Goal: Task Accomplishment & Management: Complete application form

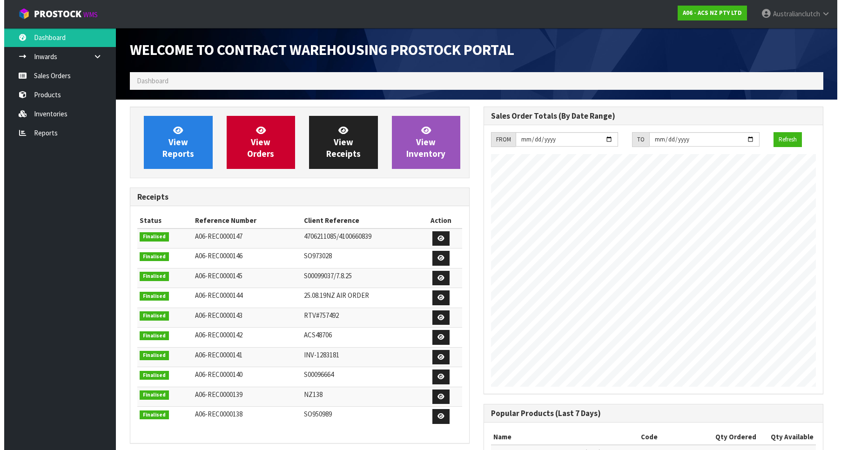
scroll to position [516, 354]
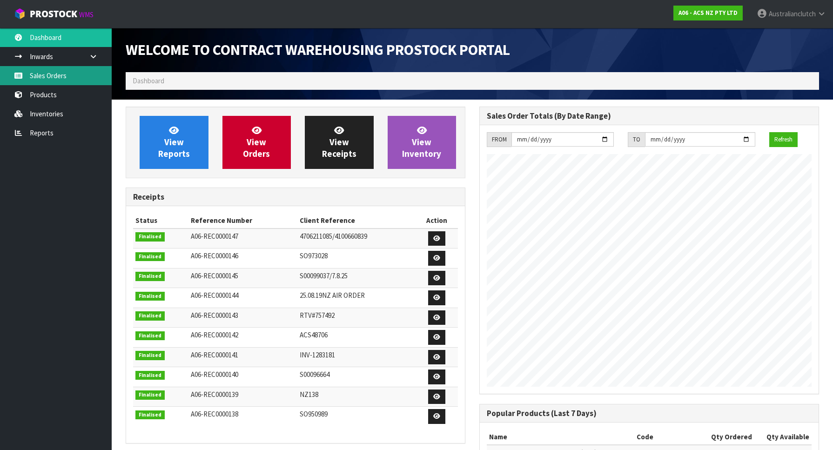
click at [47, 81] on link "Sales Orders" at bounding box center [56, 75] width 112 height 19
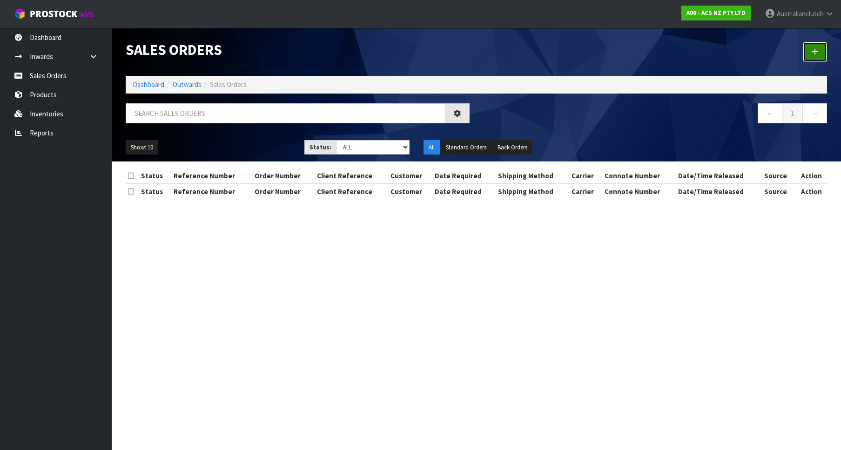
click at [819, 56] on link at bounding box center [815, 52] width 24 height 20
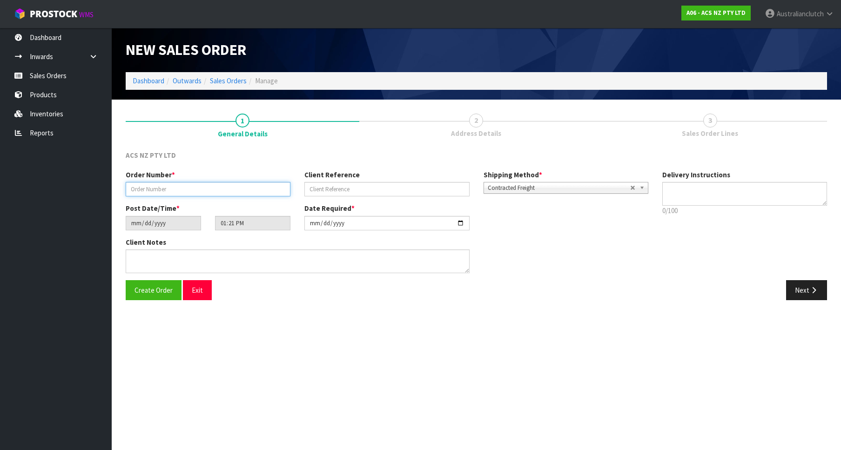
click at [185, 188] on input "text" at bounding box center [208, 189] width 165 height 14
paste input "975617"
type input "975617"
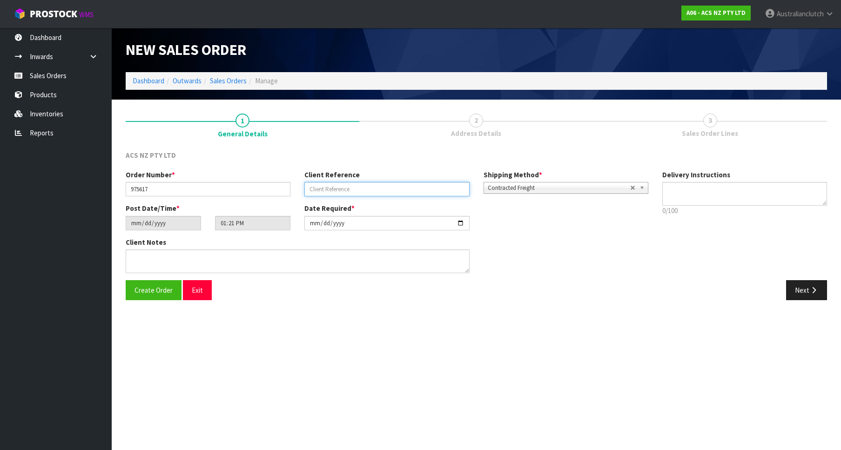
click at [377, 193] on input "text" at bounding box center [386, 189] width 165 height 14
paste input "11:952457"
type input "11:952457"
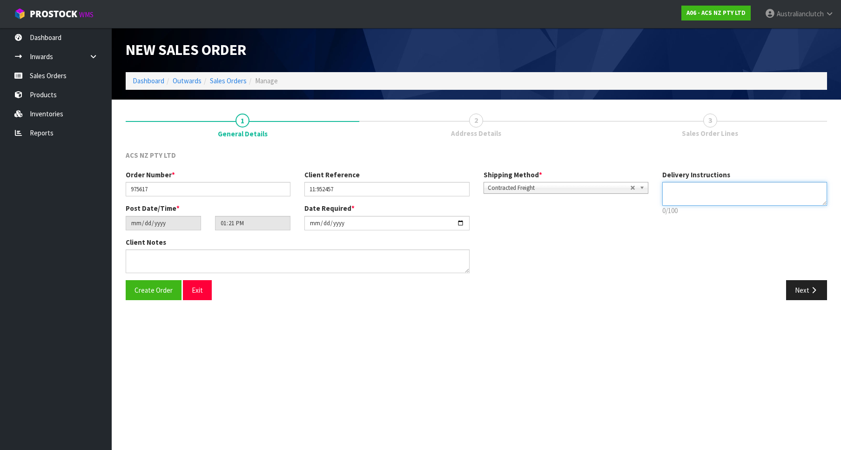
click at [719, 199] on textarea at bounding box center [744, 194] width 165 height 24
type textarea "PLEASE SEND VIA NZC"
click at [803, 288] on button "Next" at bounding box center [806, 290] width 41 height 20
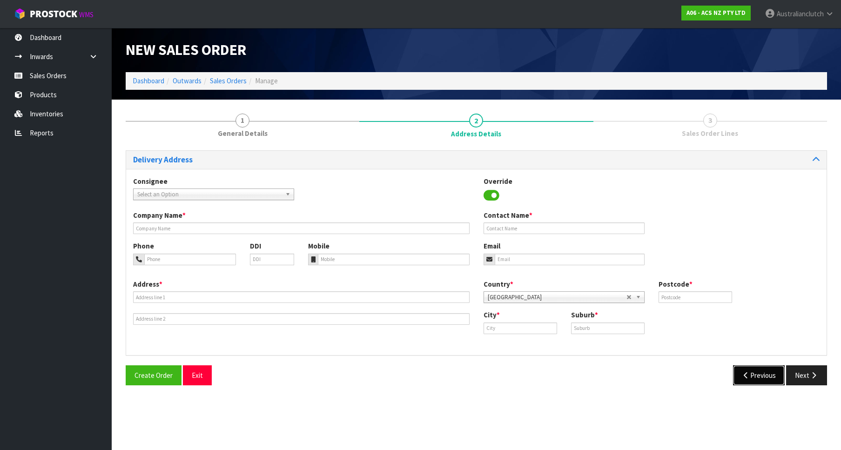
click at [756, 380] on button "Previous" at bounding box center [759, 375] width 52 height 20
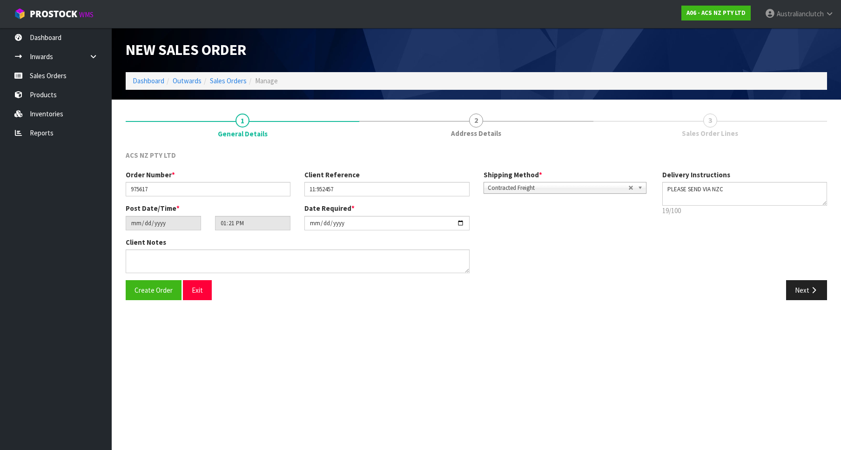
click at [575, 179] on div "Shipping Method * Pickup Contracted Freight Contracted Freight" at bounding box center [565, 182] width 179 height 24
click at [539, 191] on span "Contracted Freight" at bounding box center [558, 187] width 140 height 11
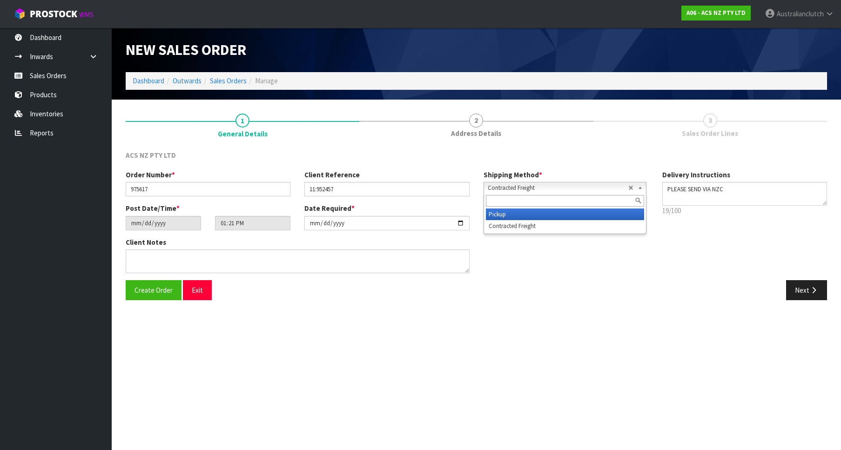
click at [527, 212] on li "Pickup" at bounding box center [565, 214] width 158 height 12
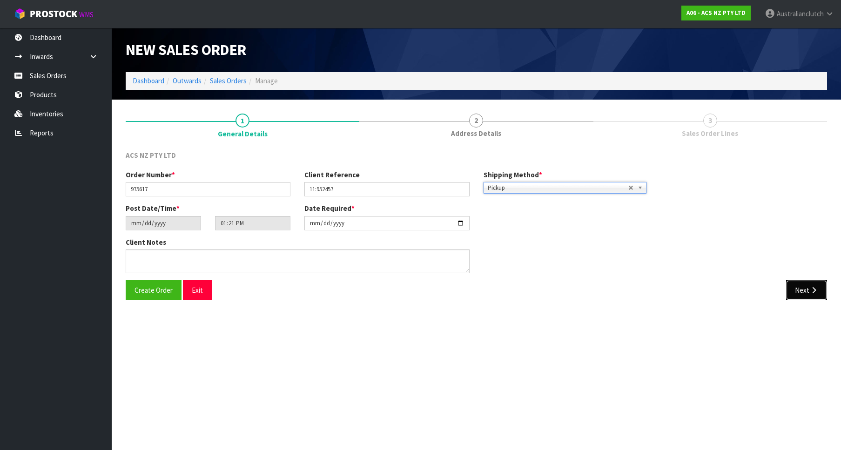
click at [805, 297] on button "Next" at bounding box center [806, 290] width 41 height 20
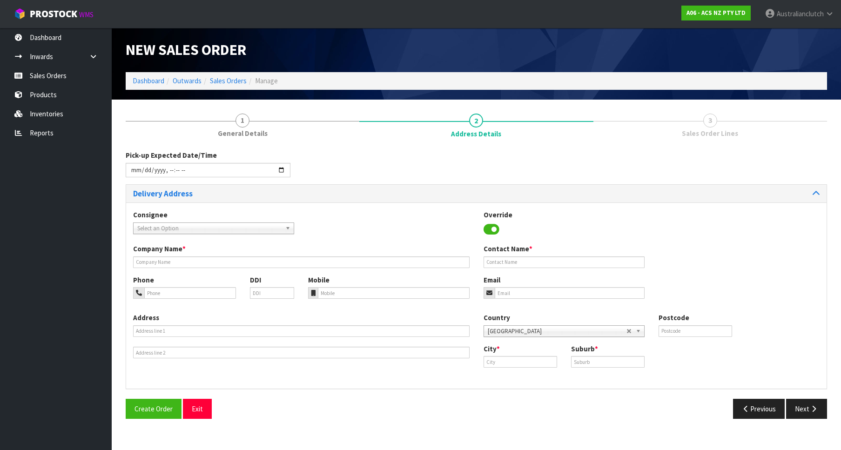
click at [192, 230] on span "Select an Option" at bounding box center [209, 228] width 144 height 11
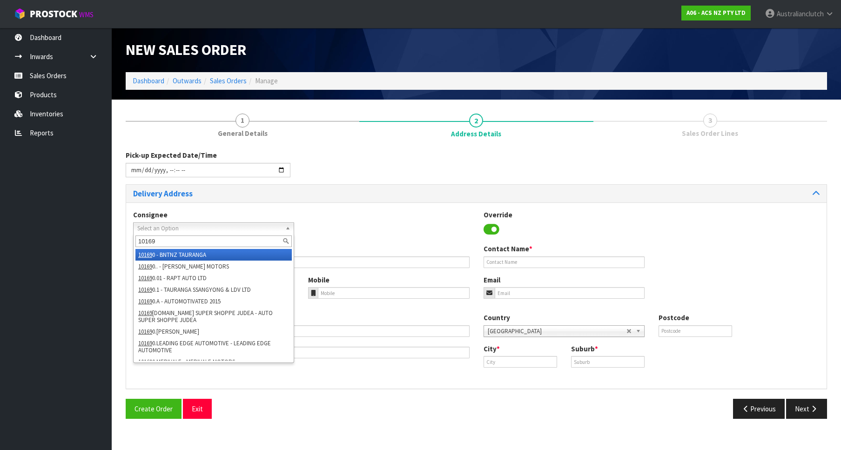
type input "101698"
type input "BNTNZ WHANGAREI 11"
type input "[STREET_ADDRESS]"
type input "0110"
type input "WHANGAREI"
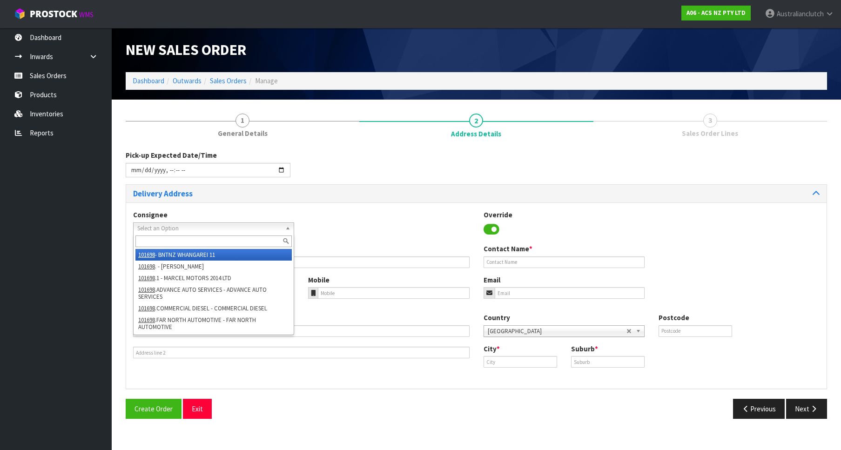
type input "MORNINGSIDE"
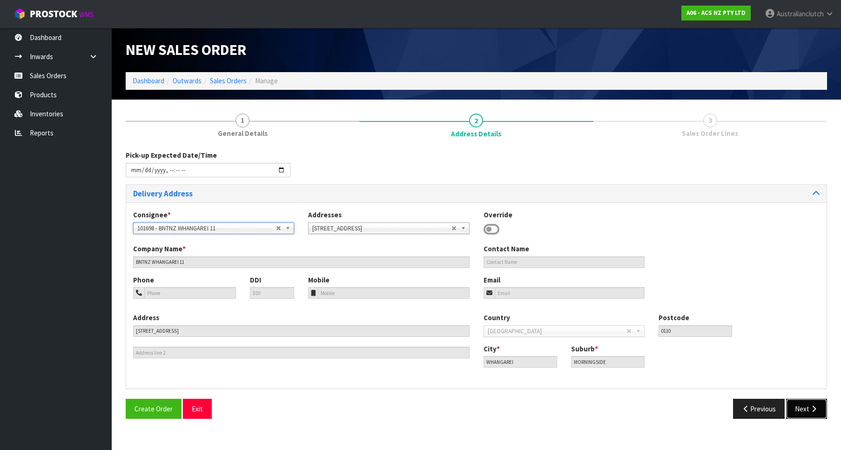
click at [802, 414] on button "Next" at bounding box center [806, 409] width 41 height 20
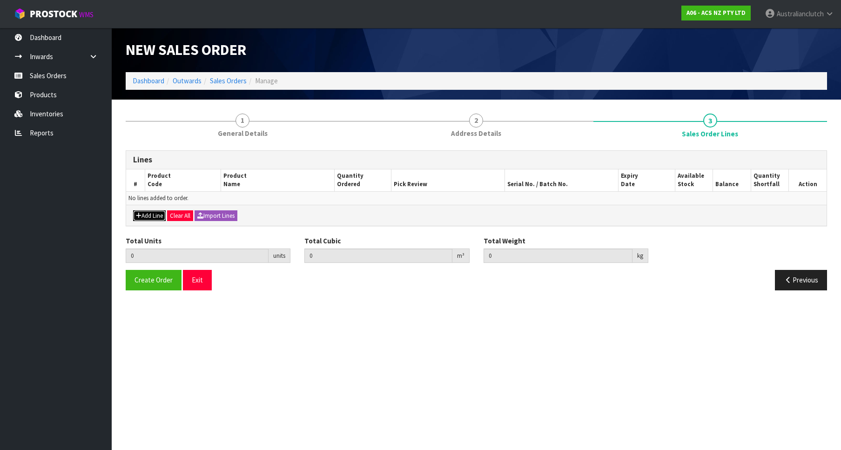
click at [162, 211] on button "Add Line" at bounding box center [149, 215] width 33 height 11
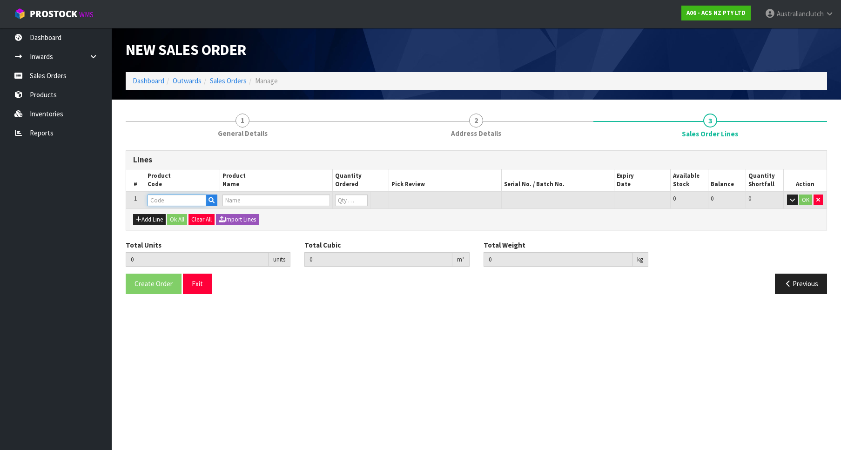
drag, startPoint x: 164, startPoint y: 208, endPoint x: 161, endPoint y: 204, distance: 5.4
click at [163, 204] on input "text" at bounding box center [176, 200] width 59 height 12
paste input "KDF43009"
type input "KDF43009"
type input "0.000000"
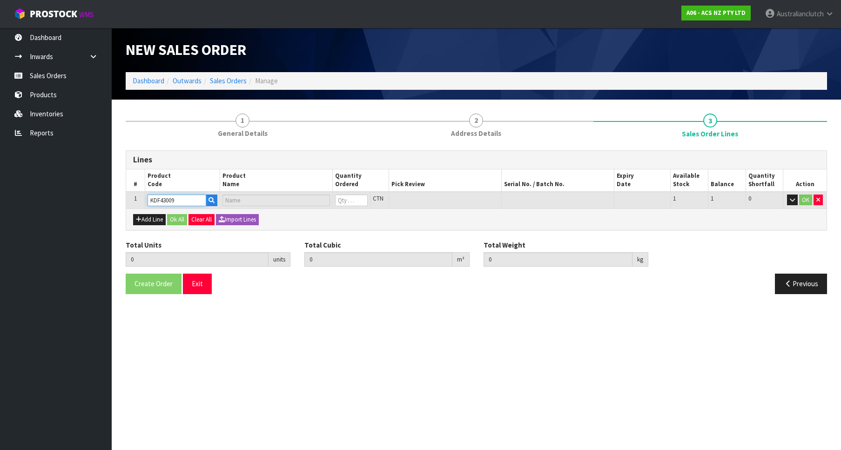
type input "0.000"
type input "KIT COM DAF 12.9L ECOSPLIT"
type input "0"
type input "1"
type input "0.0598"
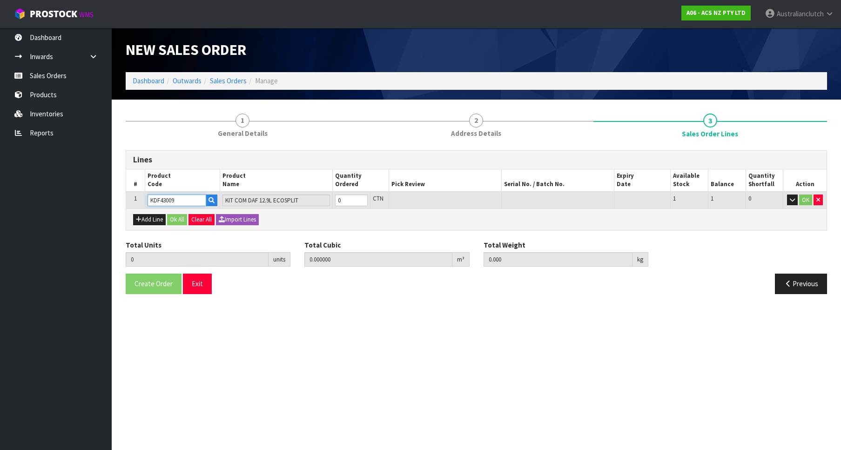
type input "49.95"
type input "1"
click at [361, 199] on input "1" at bounding box center [351, 200] width 33 height 12
type input "KDF43009"
click at [804, 201] on button "OK" at bounding box center [805, 199] width 13 height 11
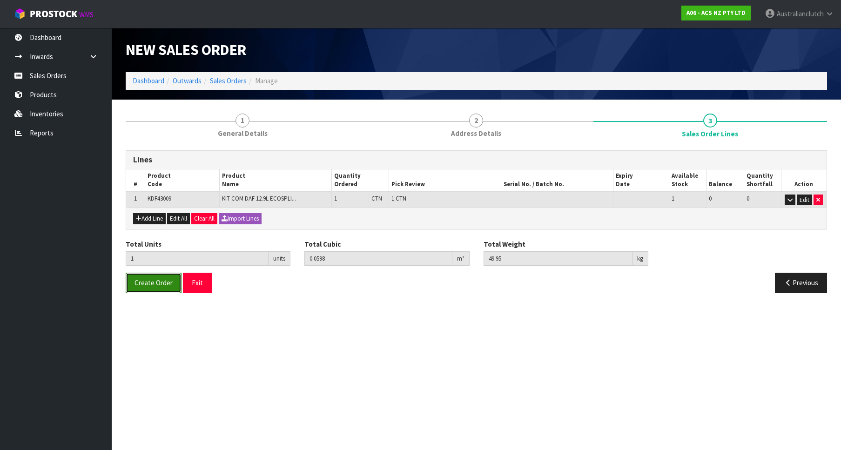
click at [149, 279] on span "Create Order" at bounding box center [153, 282] width 38 height 9
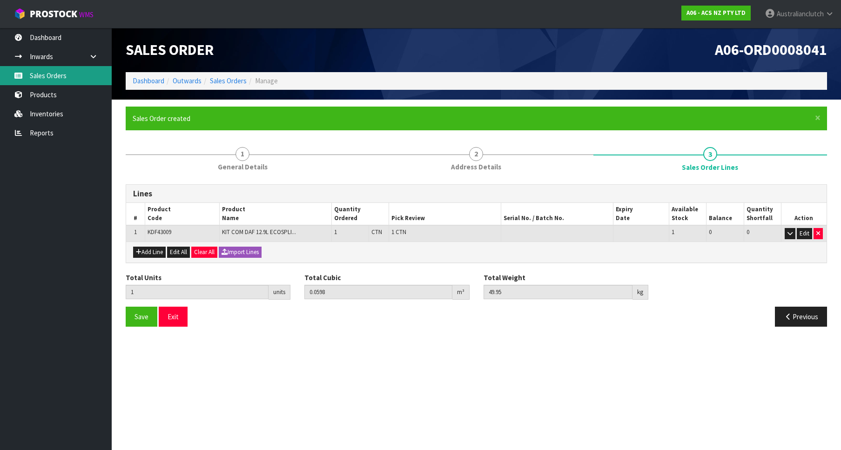
click at [59, 80] on link "Sales Orders" at bounding box center [56, 75] width 112 height 19
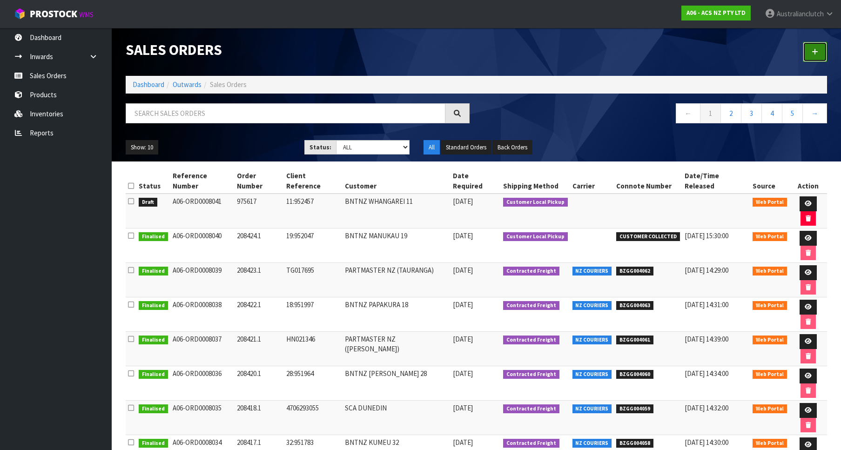
click at [816, 48] on link at bounding box center [815, 52] width 24 height 20
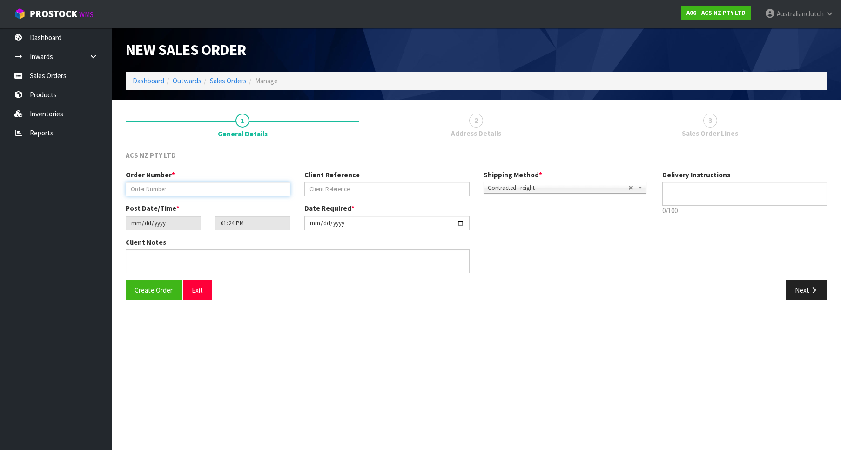
click at [186, 192] on input "text" at bounding box center [208, 189] width 165 height 14
paste input "975597"
type input "975597"
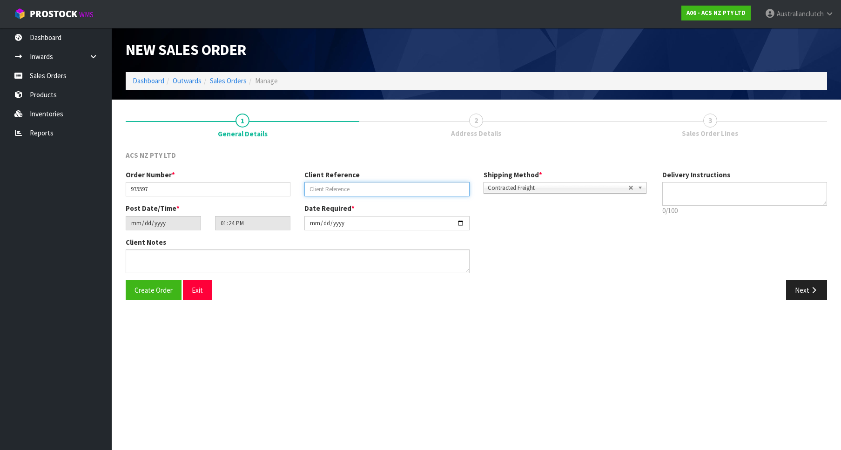
drag, startPoint x: 397, startPoint y: 191, endPoint x: 407, endPoint y: 193, distance: 10.4
click at [396, 191] on input "text" at bounding box center [386, 189] width 165 height 14
paste input "11:952168"
type input "11:952168"
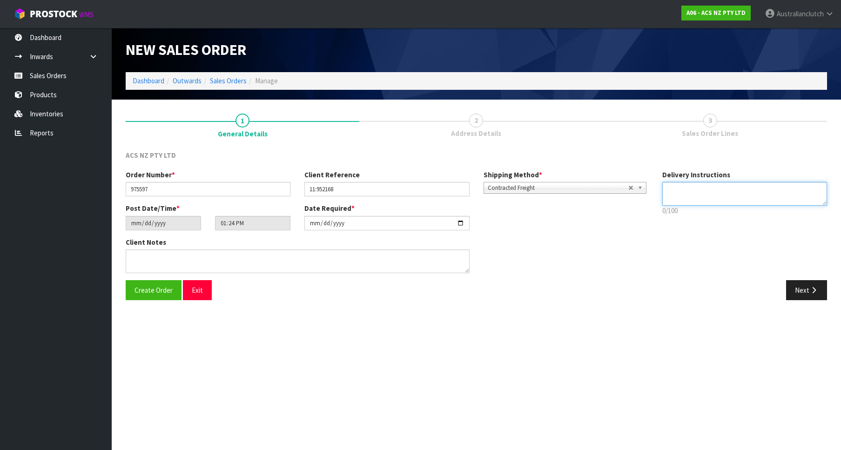
click at [670, 189] on textarea at bounding box center [744, 194] width 165 height 24
type textarea "PLEASE SEND VIA NZC"
click at [813, 292] on icon "button" at bounding box center [813, 290] width 9 height 7
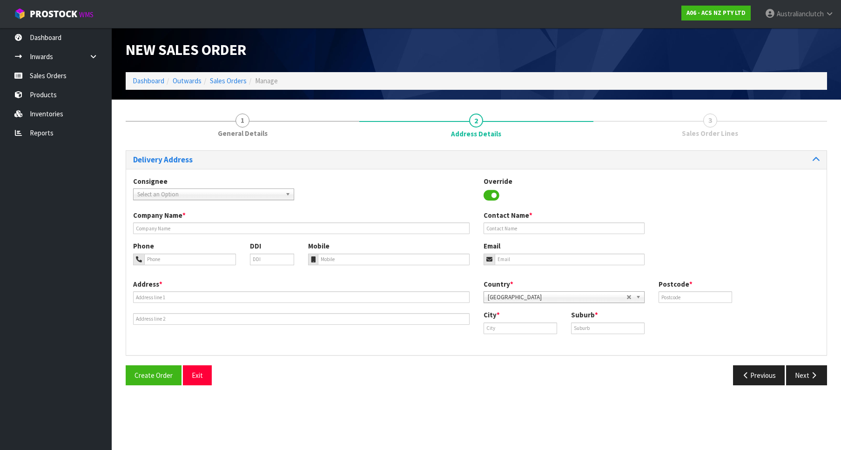
click at [256, 201] on div "Consignee 000001.BAY MECHANICS - BAY MECHANICS 000001A - BRAKE & TRANSMISSION N…" at bounding box center [476, 193] width 700 height 34
click at [255, 194] on span "Select an Option" at bounding box center [209, 194] width 144 height 11
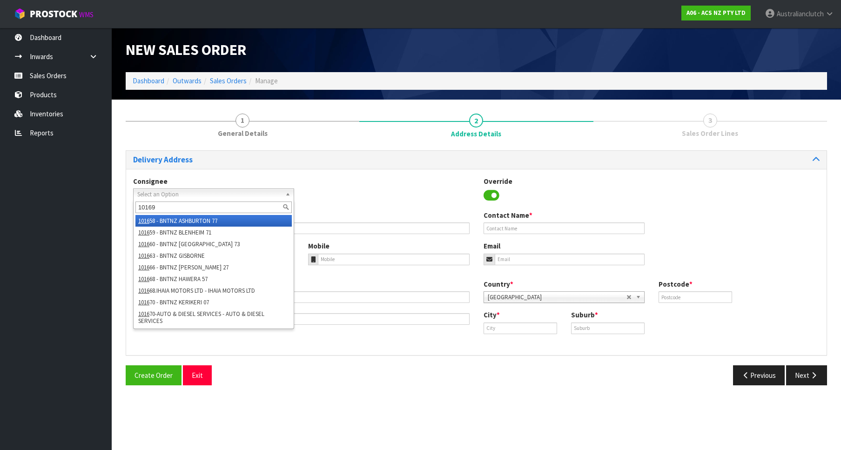
type input "101698"
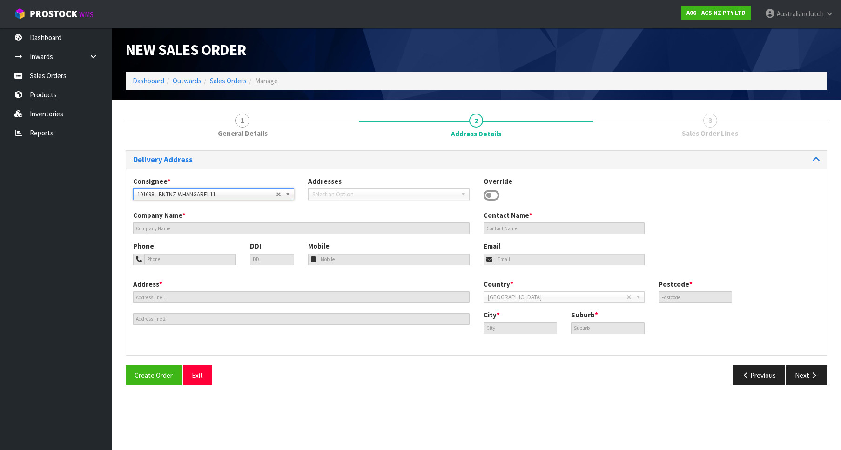
type input "BNTNZ WHANGAREI 11"
type input "[STREET_ADDRESS]"
type input "0110"
type input "WHANGAREI"
type input "MORNINGSIDE"
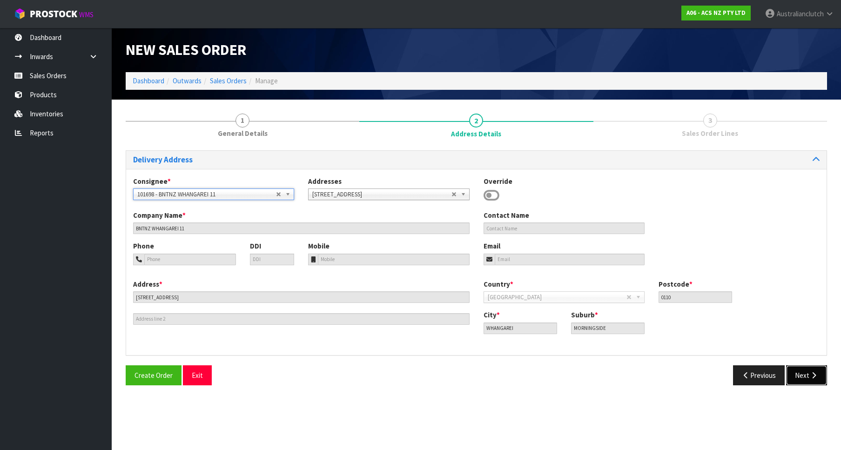
click at [807, 367] on button "Next" at bounding box center [806, 375] width 41 height 20
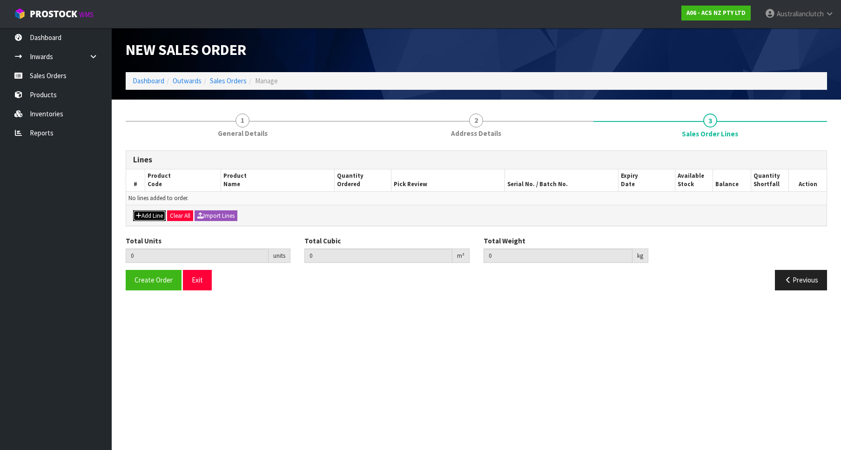
click at [151, 218] on button "Add Line" at bounding box center [149, 215] width 33 height 11
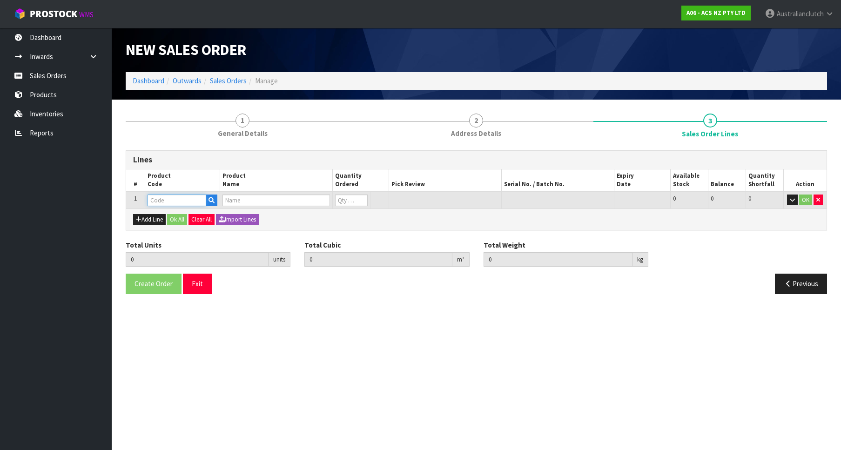
click at [173, 204] on input "text" at bounding box center [176, 200] width 59 height 12
paste input "KTY24031"
type input "KTY24031"
type input "0.000000"
type input "0.000"
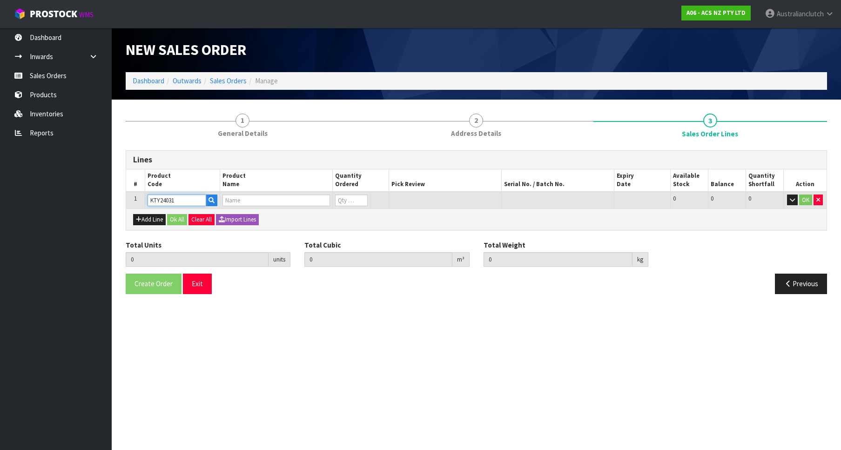
type input "KIT STD TOYOTA RAV 4 2.4L"
type input "0"
type input "1"
type input "0.01054"
type input "7.49"
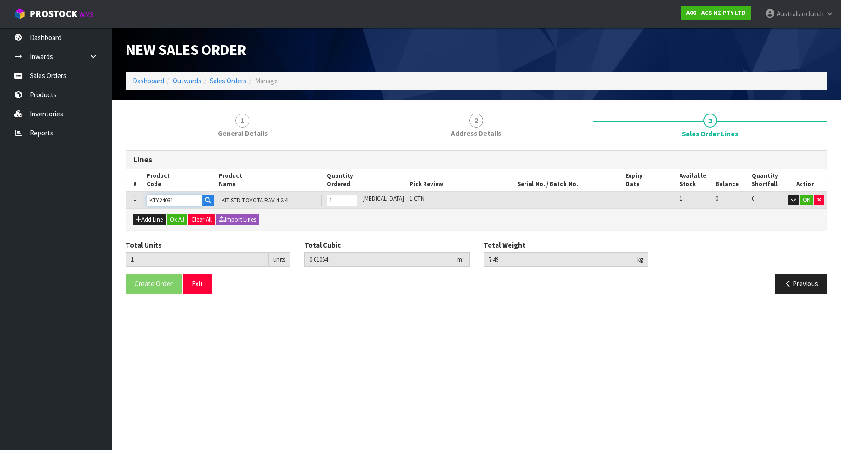
type input "1"
click at [357, 197] on input "1" at bounding box center [342, 200] width 31 height 12
type input "KTY24031"
click at [802, 202] on button "OK" at bounding box center [806, 199] width 13 height 11
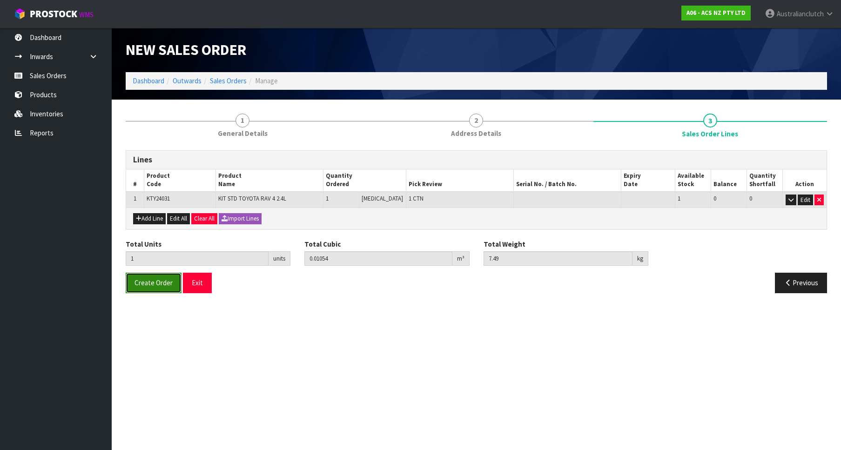
click at [139, 281] on span "Create Order" at bounding box center [153, 282] width 38 height 9
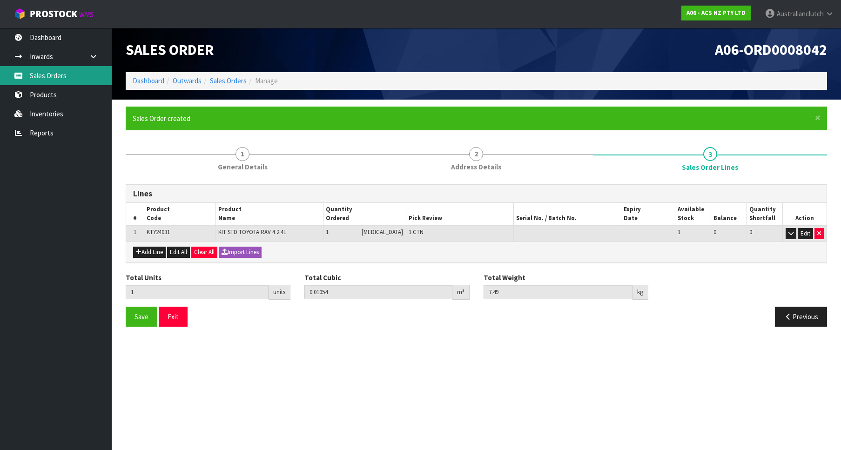
click at [97, 73] on link "Sales Orders" at bounding box center [56, 75] width 112 height 19
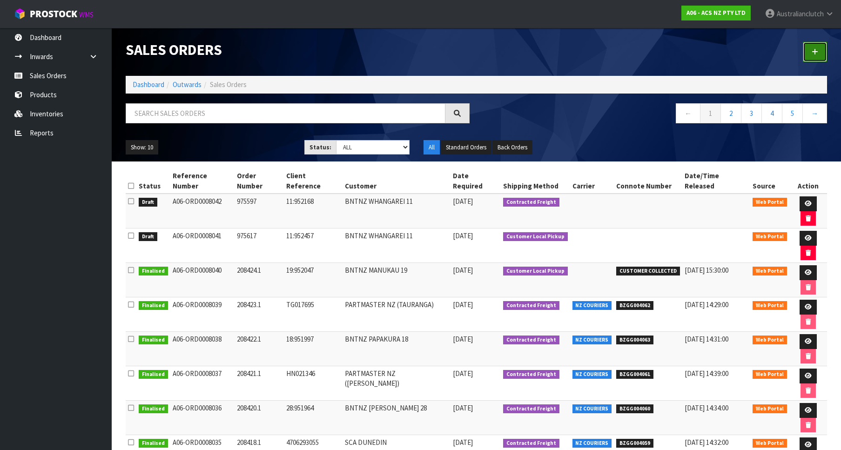
click at [813, 54] on icon at bounding box center [814, 51] width 7 height 7
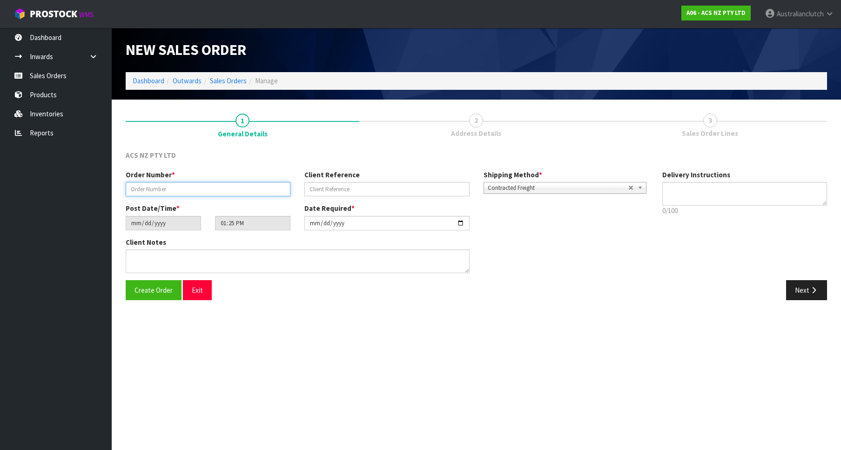
click at [231, 186] on input "text" at bounding box center [208, 189] width 165 height 14
paste input "975612"
type input "975612"
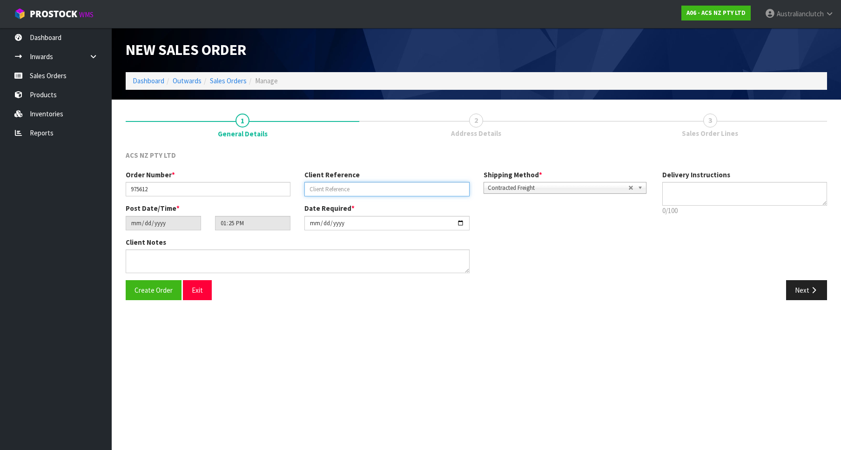
drag, startPoint x: 370, startPoint y: 194, endPoint x: 640, endPoint y: 208, distance: 270.7
click at [370, 194] on input "text" at bounding box center [386, 189] width 165 height 14
paste input "89:952427"
type input "89:952427"
click at [690, 206] on div "Delivery Instructions 0/100 Delivery instructions has exceeded maximum length!" at bounding box center [744, 195] width 179 height 51
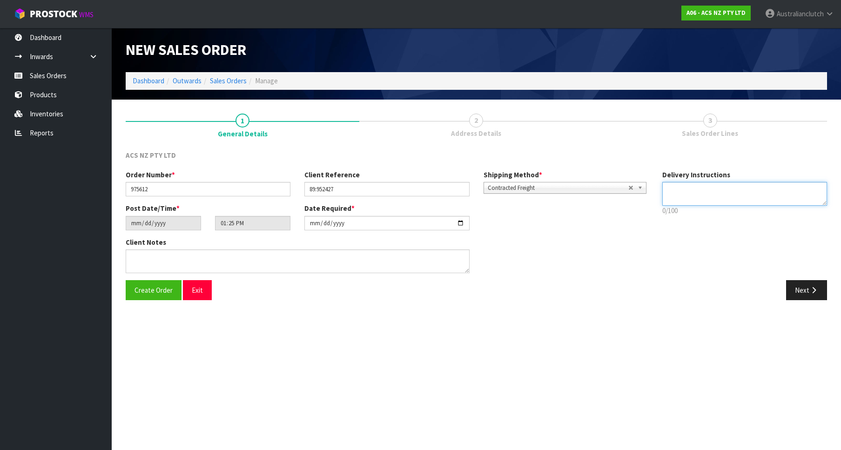
click at [693, 194] on textarea at bounding box center [744, 194] width 165 height 24
type textarea "PLEASE SEND VIA NZC"
click at [822, 289] on button "Next" at bounding box center [806, 290] width 41 height 20
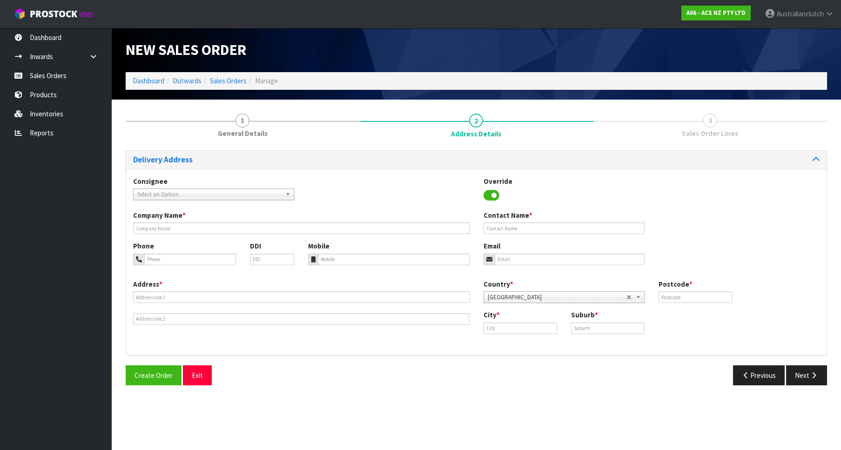
click at [250, 201] on div "Consignee 000001.BAY MECHANICS - BAY MECHANICS 000001A - BRAKE & TRANSMISSION N…" at bounding box center [476, 193] width 700 height 34
click at [250, 197] on span "Select an Option" at bounding box center [209, 194] width 144 height 11
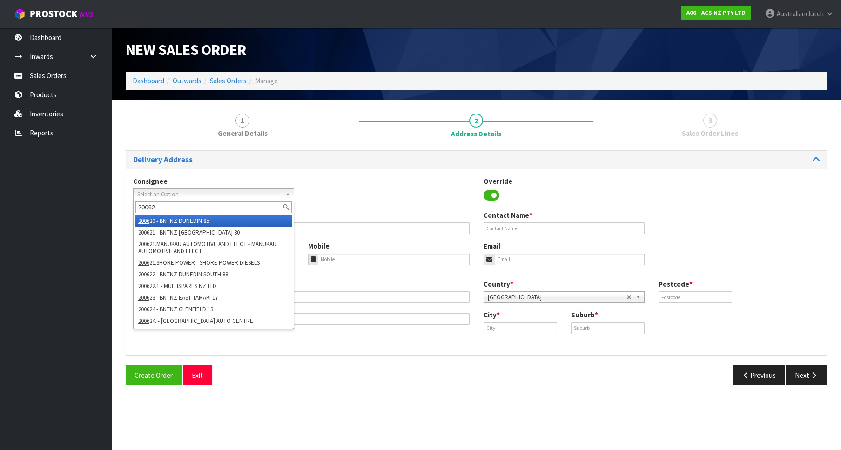
type input "200629"
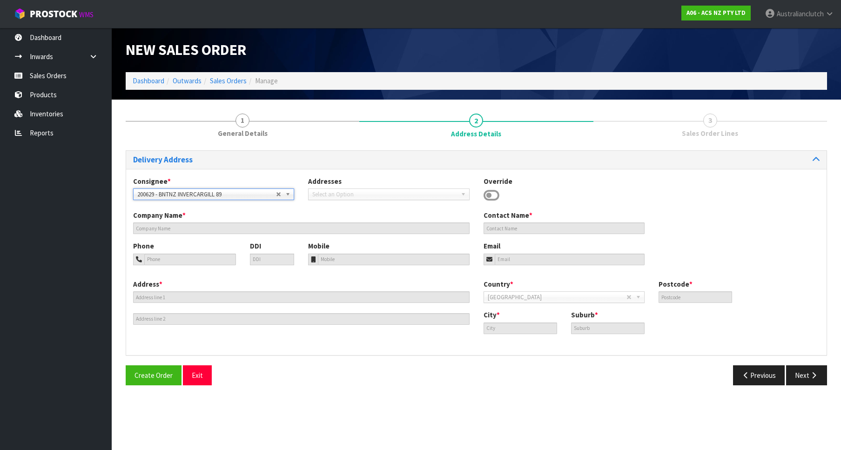
type input "BNTNZ INVERCARGILL 89"
type input "[STREET_ADDRESS][PERSON_NAME]"
type input "9810"
type input "INVERCARGILL"
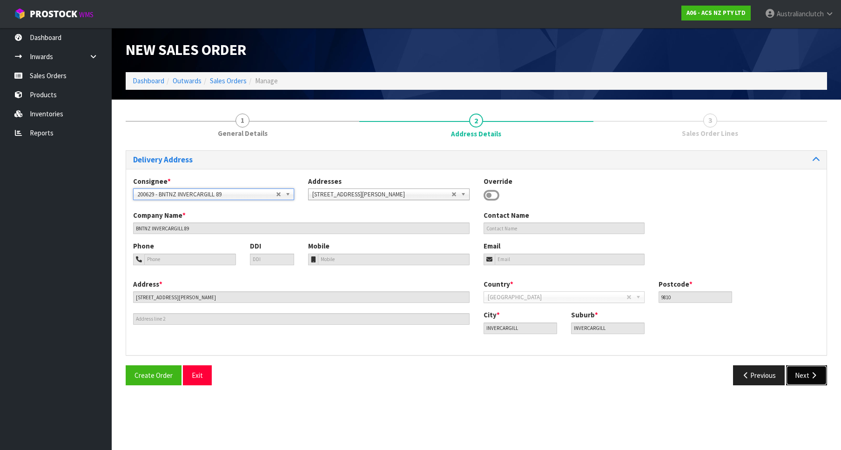
click at [803, 379] on button "Next" at bounding box center [806, 375] width 41 height 20
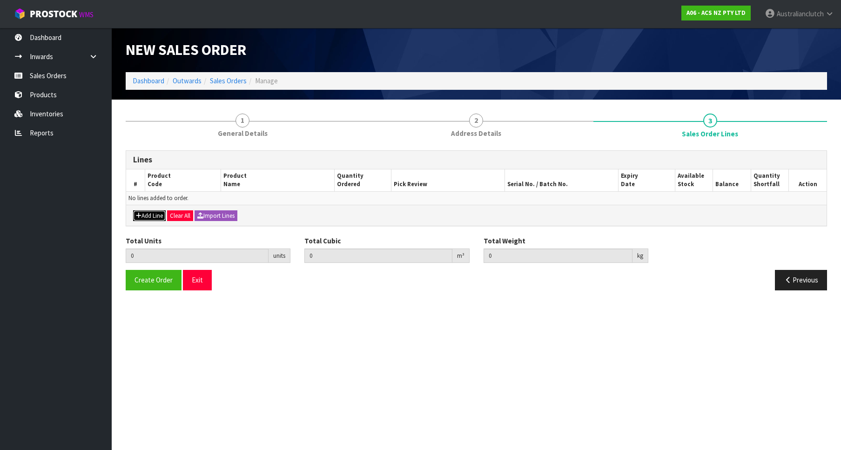
click at [162, 213] on button "Add Line" at bounding box center [149, 215] width 33 height 11
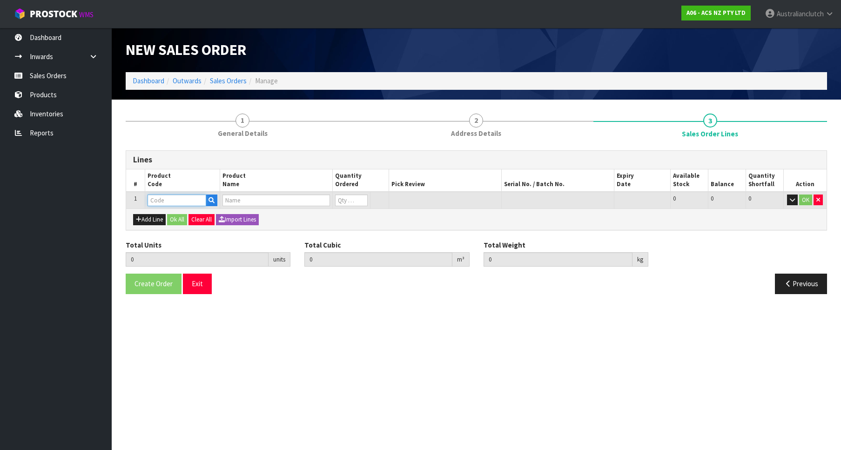
click at [168, 204] on input "text" at bounding box center [176, 200] width 59 height 12
paste input "KFD29401"
type input "KFD29401"
type input "0.000000"
type input "0.000"
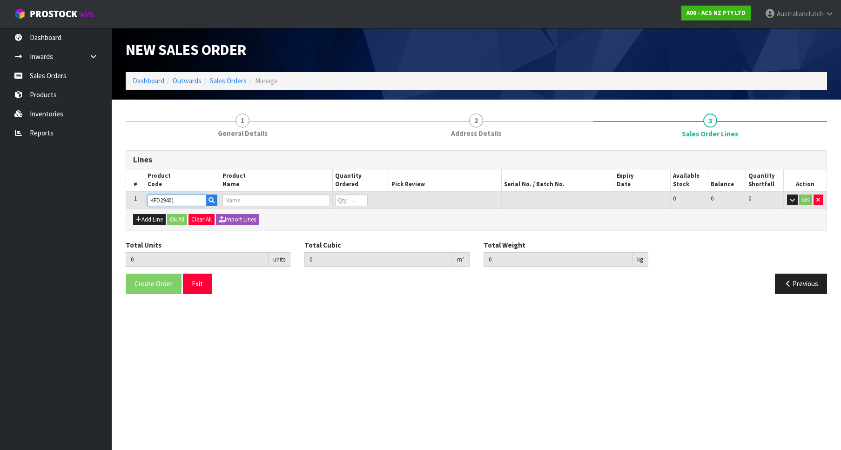
type input "KIT STD FORD FALCON BA 5.4L INC CSC"
type input "0"
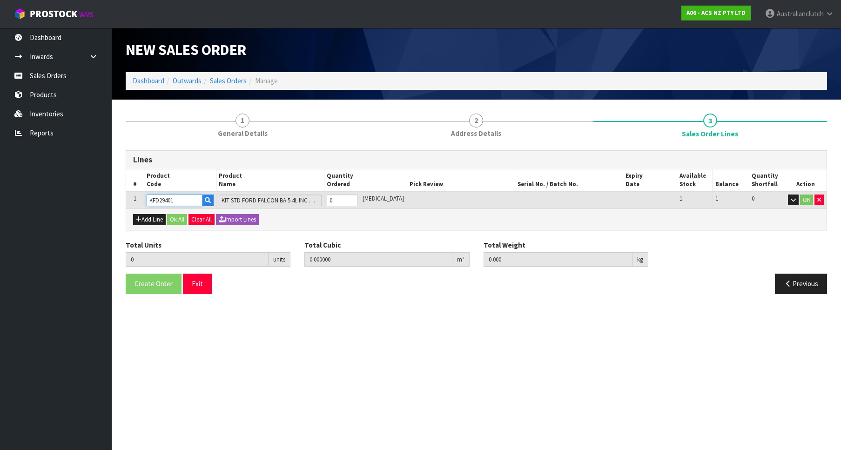
type input "1"
type input "0.05082"
type input "17.6"
type input "1"
click at [357, 199] on input "1" at bounding box center [342, 200] width 31 height 12
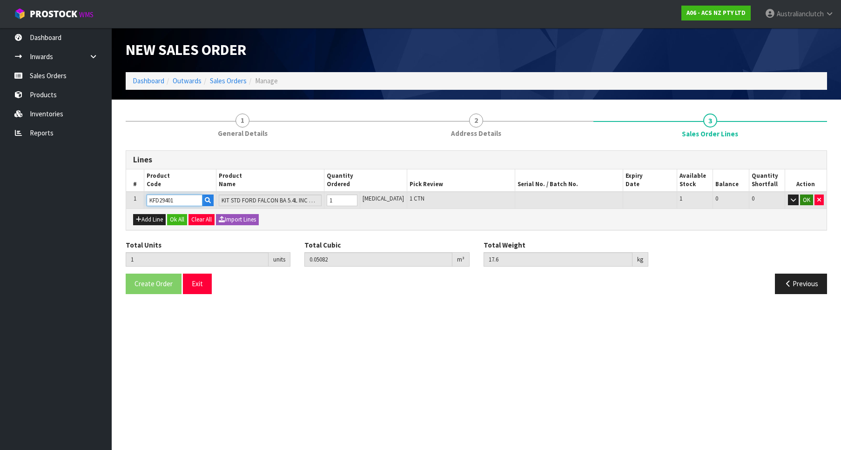
type input "KFD29401"
click at [803, 198] on button "OK" at bounding box center [806, 199] width 13 height 11
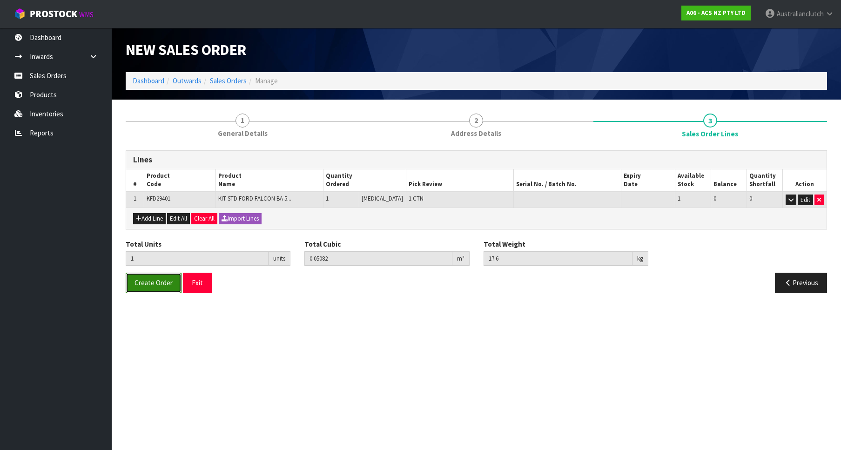
click at [135, 290] on button "Create Order" at bounding box center [154, 283] width 56 height 20
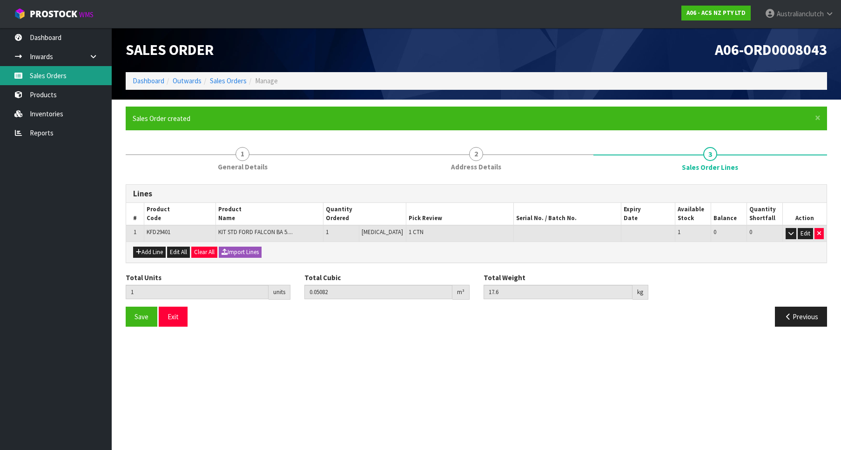
click at [57, 82] on link "Sales Orders" at bounding box center [56, 75] width 112 height 19
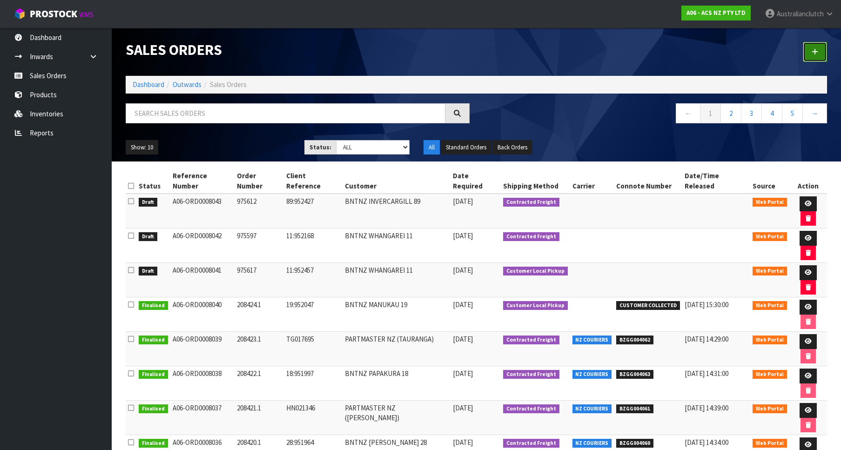
click at [810, 56] on link at bounding box center [815, 52] width 24 height 20
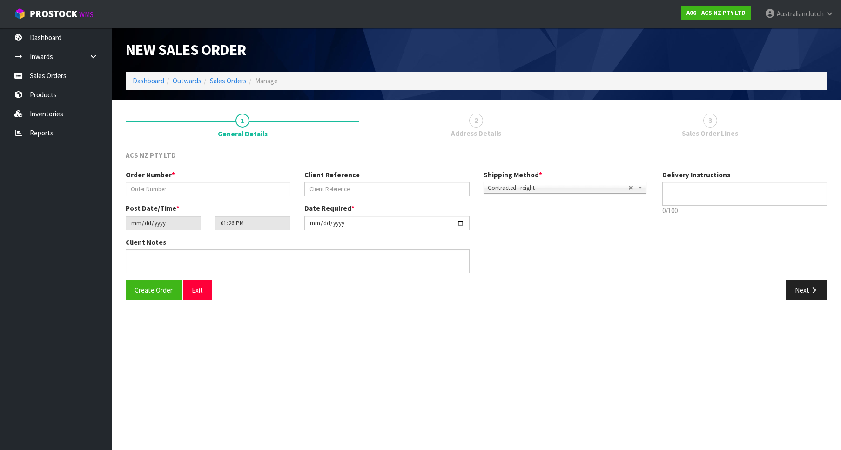
click at [215, 197] on div "Order Number * Client Reference Shipping Method * Pickup Contracted Freight Con…" at bounding box center [387, 186] width 536 height 33
click at [201, 185] on input "text" at bounding box center [208, 189] width 165 height 14
paste input "975611"
type input "975611"
drag, startPoint x: 361, startPoint y: 196, endPoint x: 356, endPoint y: 195, distance: 5.6
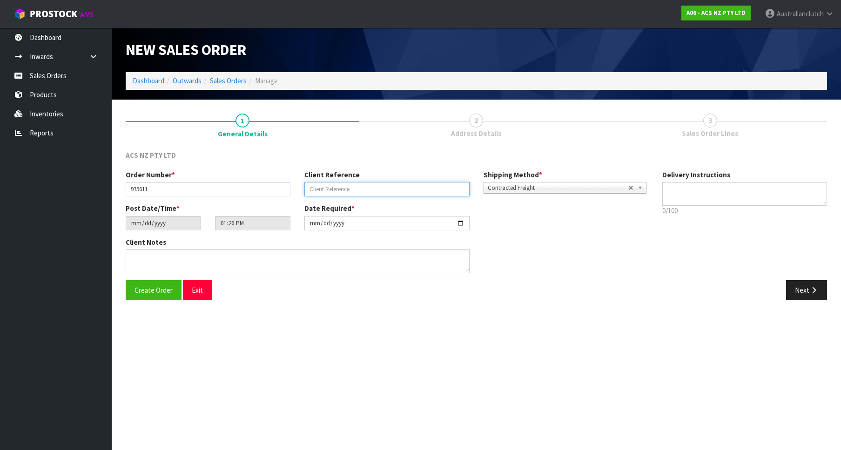
click at [359, 196] on input "text" at bounding box center [386, 189] width 165 height 14
paste input "32:952424"
type input "32:952424"
click at [752, 208] on p "0/100" at bounding box center [744, 211] width 165 height 10
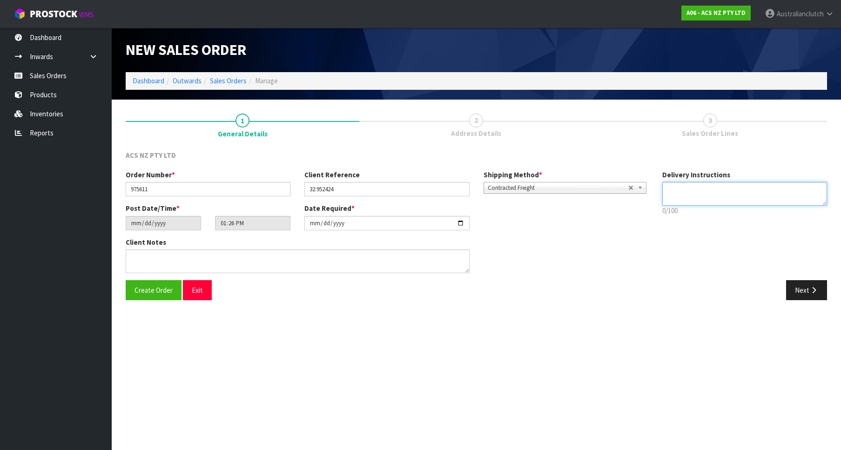
click at [743, 196] on textarea at bounding box center [744, 194] width 165 height 24
type textarea "PLEASE SEND VIA NZC"
click at [804, 287] on button "Next" at bounding box center [806, 290] width 41 height 20
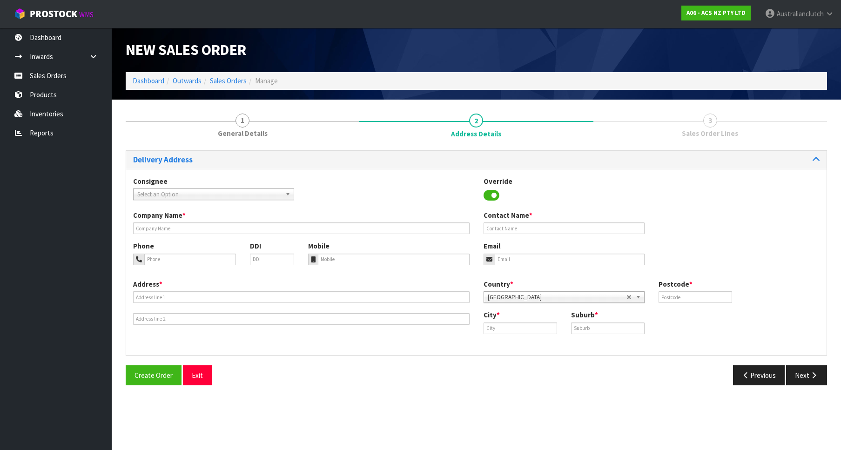
click at [171, 203] on div "Consignee 000001.BAY MECHANICS - BAY MECHANICS 000001A - BRAKE & TRANSMISSION N…" at bounding box center [476, 193] width 700 height 34
click at [168, 199] on span "Select an Option" at bounding box center [209, 194] width 144 height 11
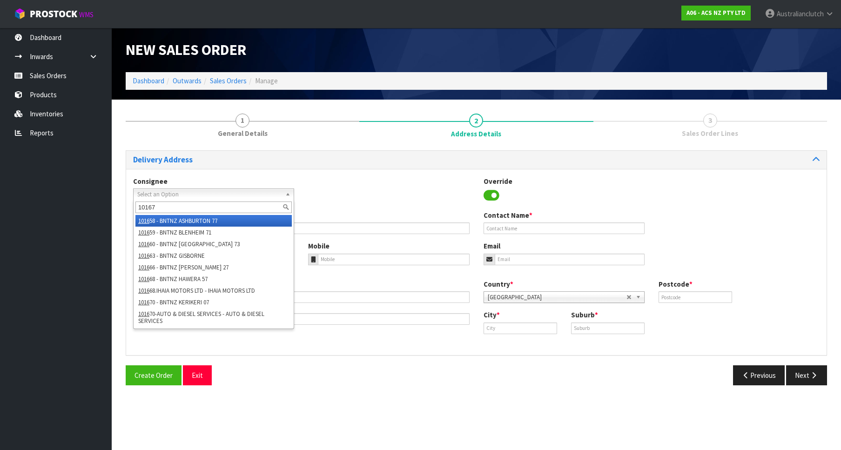
type input "101671"
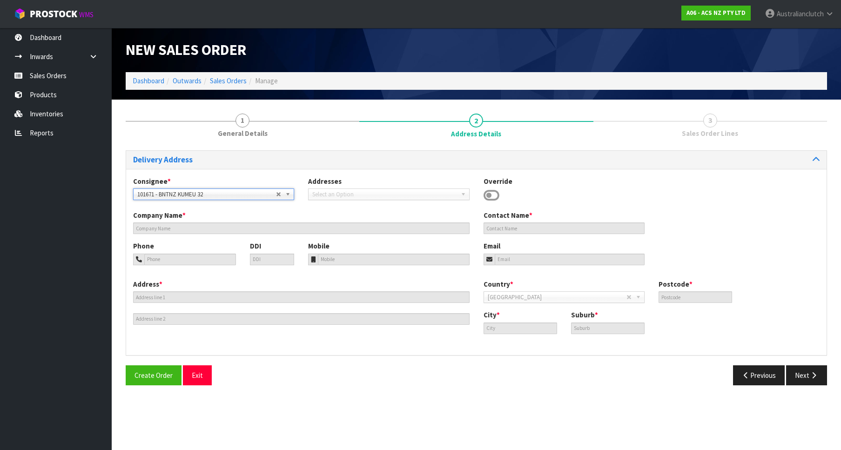
type input "BNTNZ KUMEU 32"
type input "[STREET_ADDRESS]"
type input "0810"
type input "KUMEU"
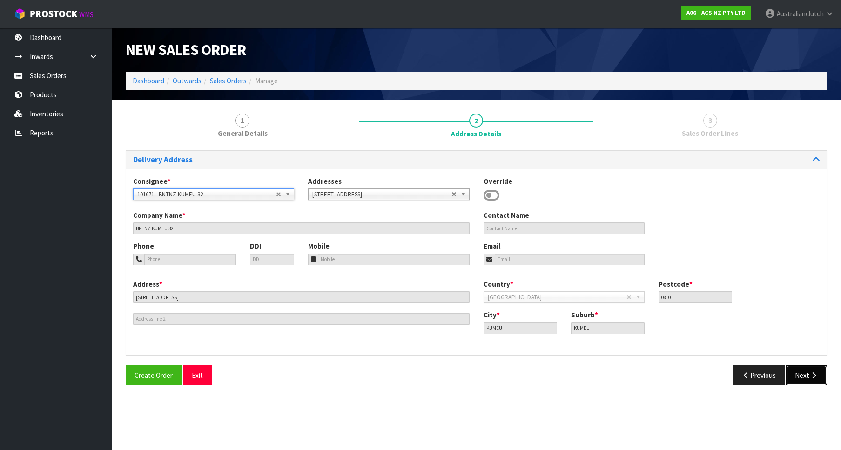
click at [807, 382] on button "Next" at bounding box center [806, 375] width 41 height 20
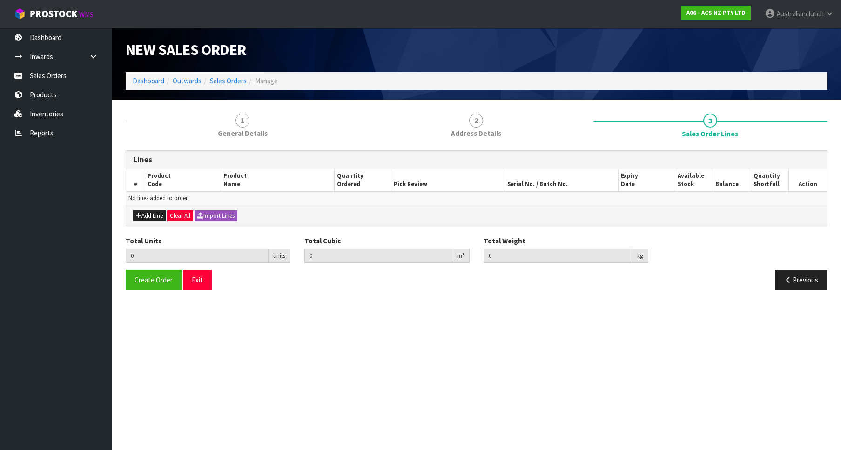
click at [148, 207] on div "Add Line Clear All Import Lines" at bounding box center [476, 215] width 700 height 21
click at [152, 210] on div "Add Line Clear All Import Lines" at bounding box center [476, 215] width 700 height 21
click at [161, 212] on button "Add Line" at bounding box center [149, 215] width 33 height 11
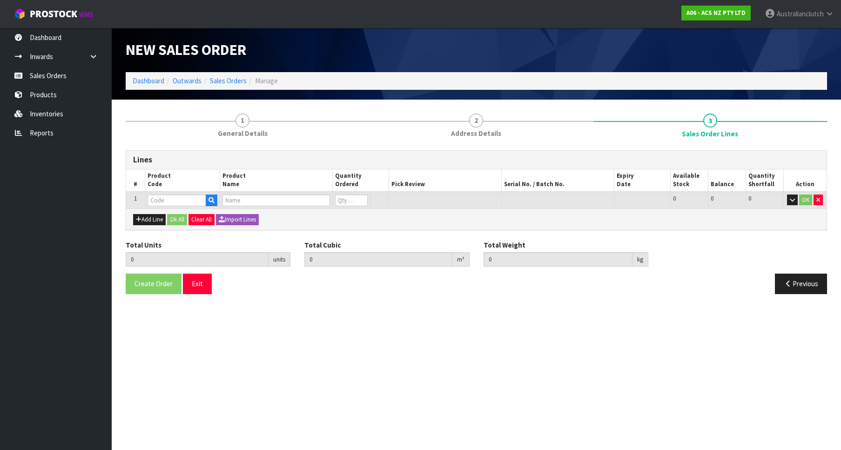
click at [164, 206] on div at bounding box center [182, 200] width 70 height 12
click at [163, 204] on input "text" at bounding box center [176, 200] width 59 height 12
paste input "KMI38005DSB"
type input "KMI38005DSB"
type input "0.000000"
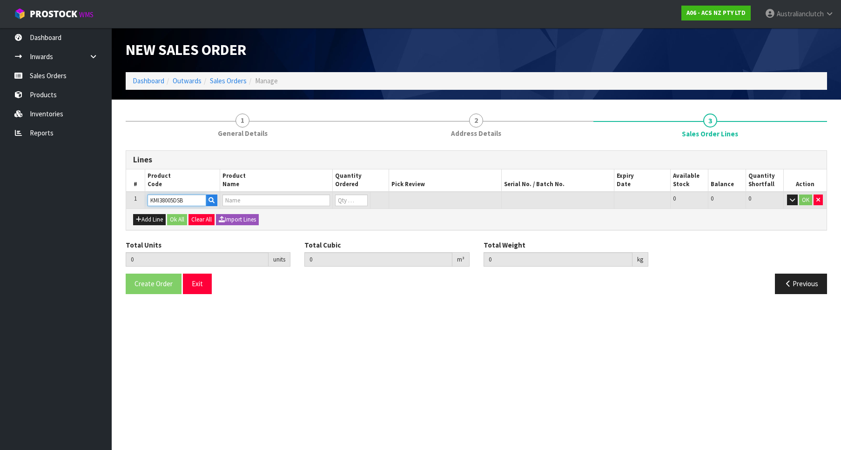
type input "0.000"
type input "KIT COM MITS FK,FM, FN 6M60"
type input "0"
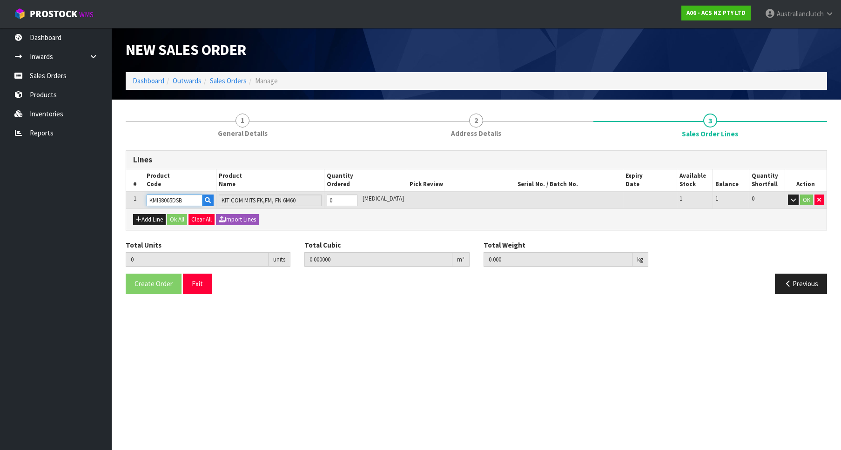
type input "1"
type input "0.0442"
type input "32.08"
type input "1"
click at [357, 200] on input "1" at bounding box center [342, 200] width 31 height 12
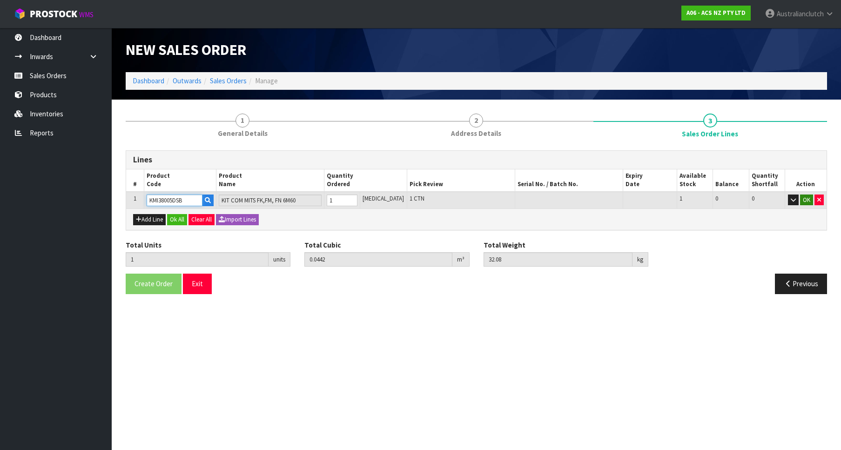
type input "KMI38005DSB"
click at [804, 198] on button "OK" at bounding box center [806, 199] width 13 height 11
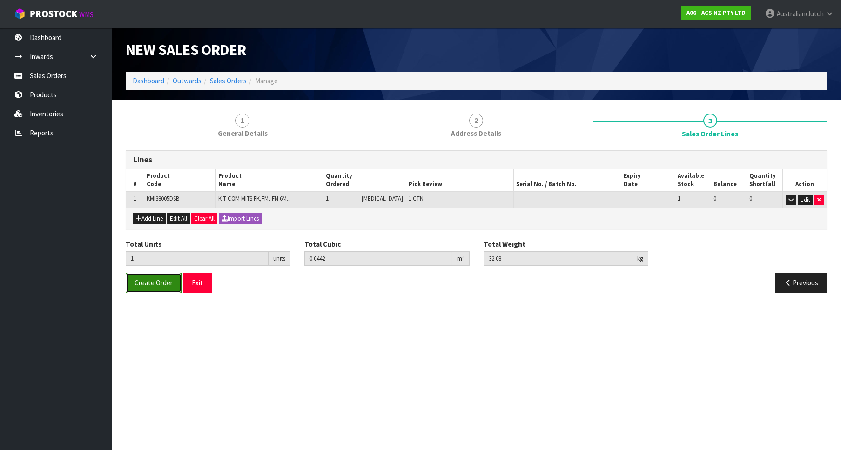
click at [151, 287] on button "Create Order" at bounding box center [154, 283] width 56 height 20
